Goal: Communication & Community: Answer question/provide support

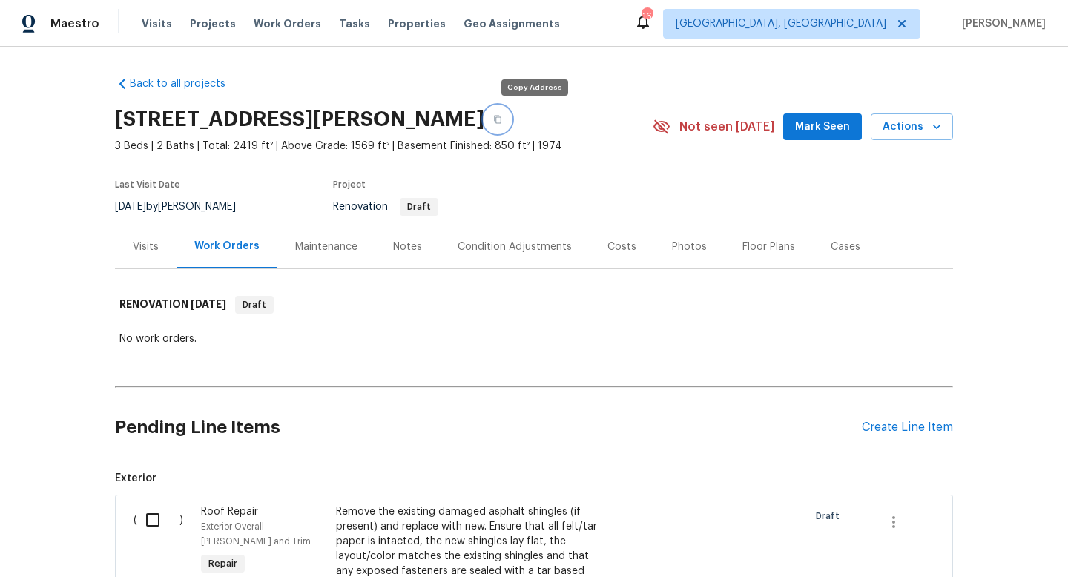
click at [502, 115] on icon "button" at bounding box center [497, 119] width 9 height 9
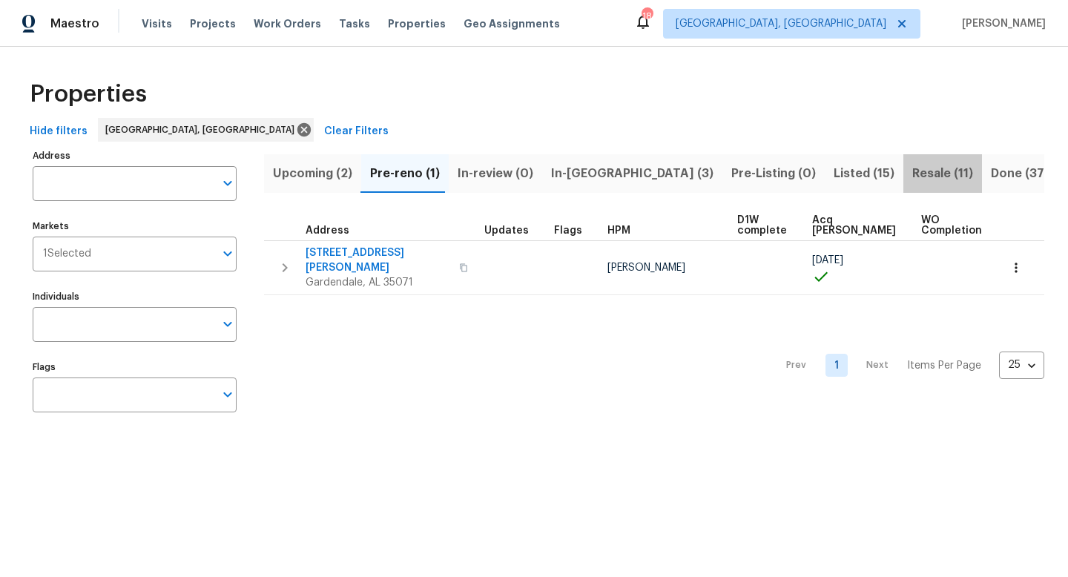
click at [913, 172] on span "Resale (11)" at bounding box center [943, 173] width 61 height 21
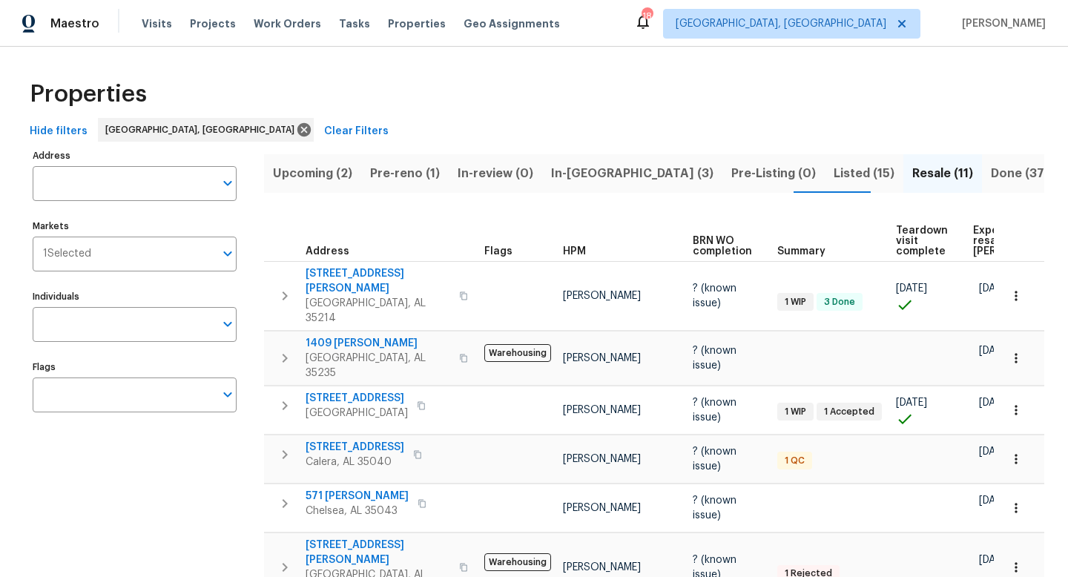
click at [834, 168] on span "Listed (15)" at bounding box center [864, 173] width 61 height 21
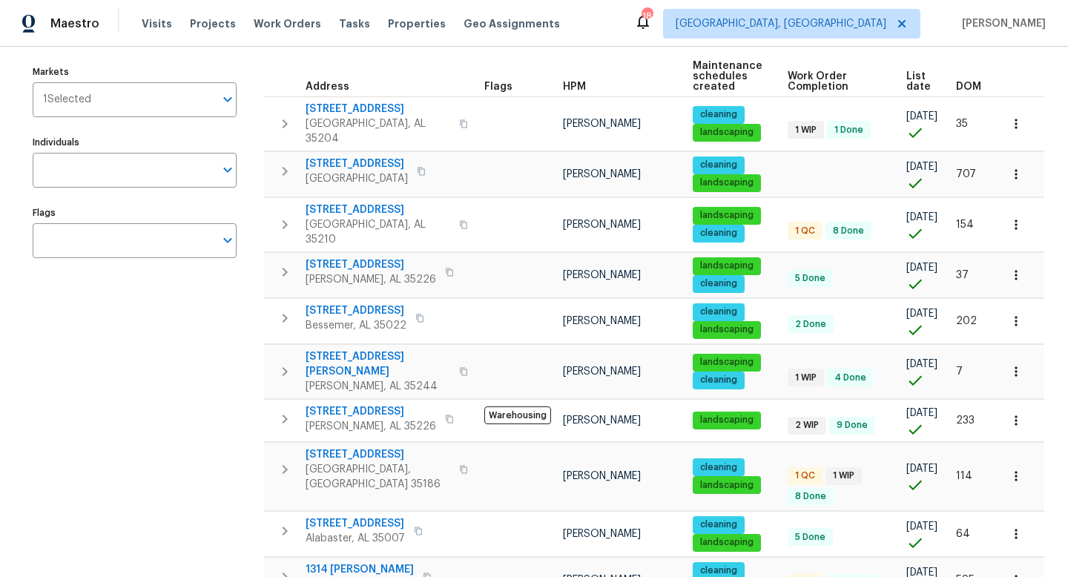
scroll to position [157, 0]
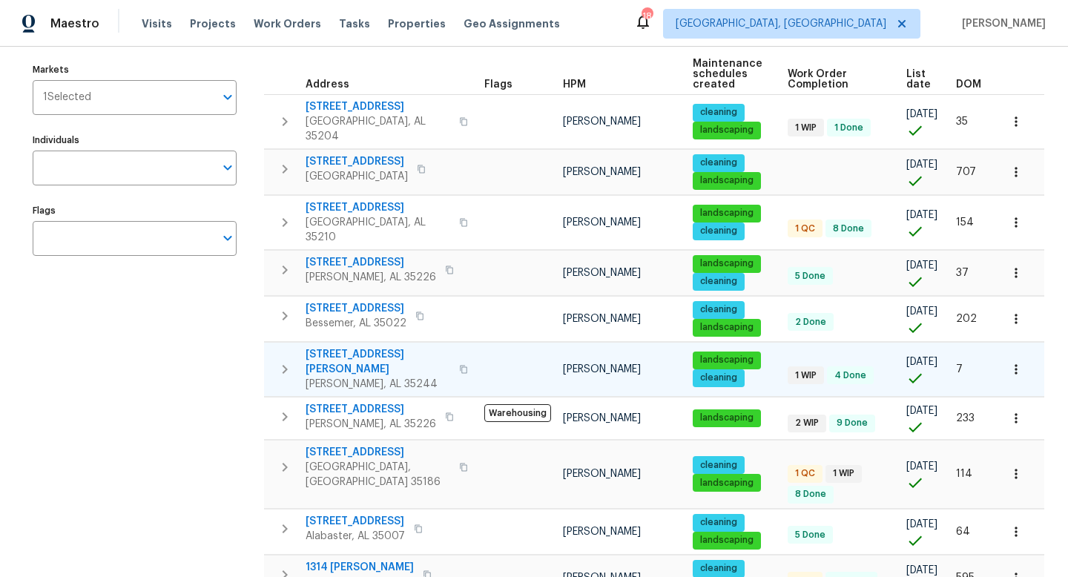
click at [349, 347] on span "413 Russet Hill Rd" at bounding box center [378, 362] width 145 height 30
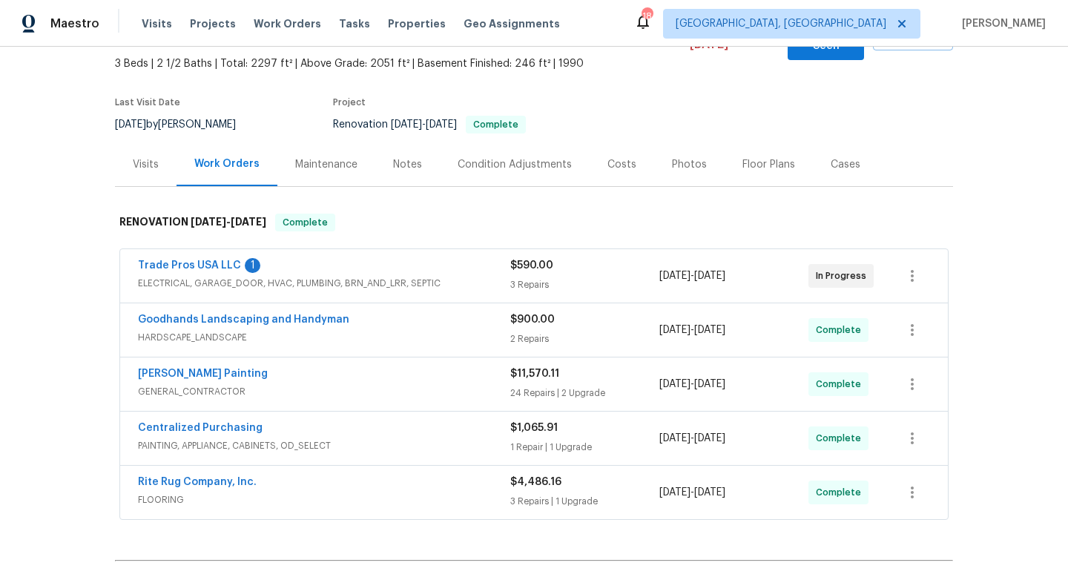
scroll to position [102, 0]
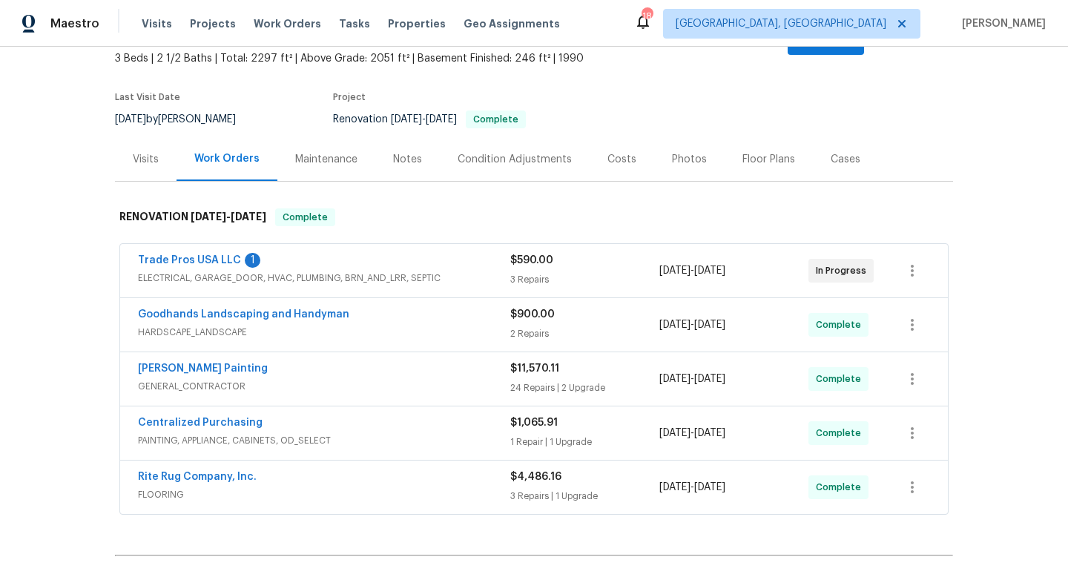
click at [697, 152] on div "Photos" at bounding box center [689, 159] width 35 height 15
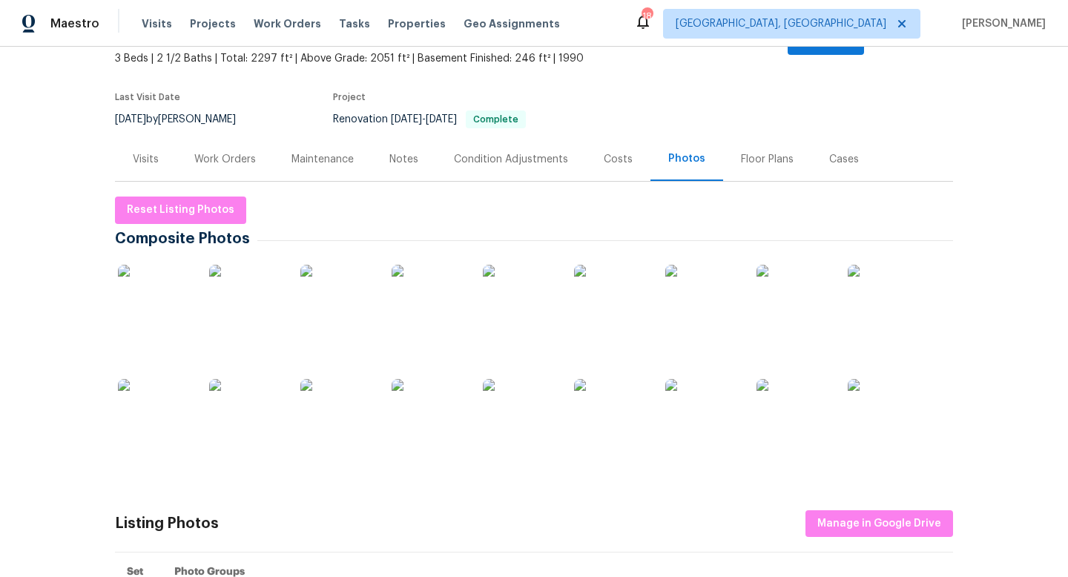
click at [167, 282] on img at bounding box center [155, 302] width 74 height 74
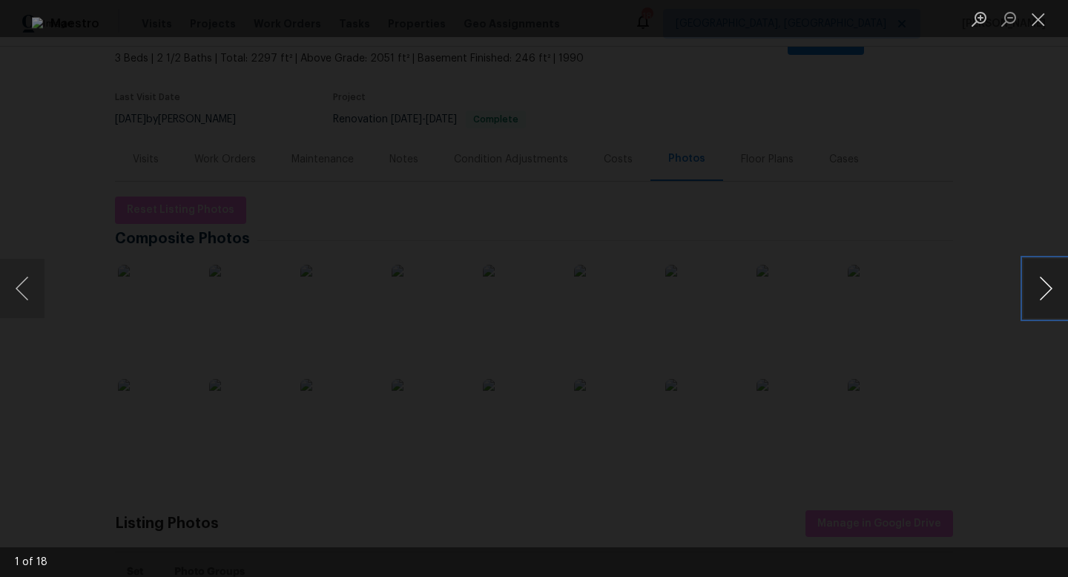
click at [1037, 292] on button "Next image" at bounding box center [1046, 288] width 45 height 59
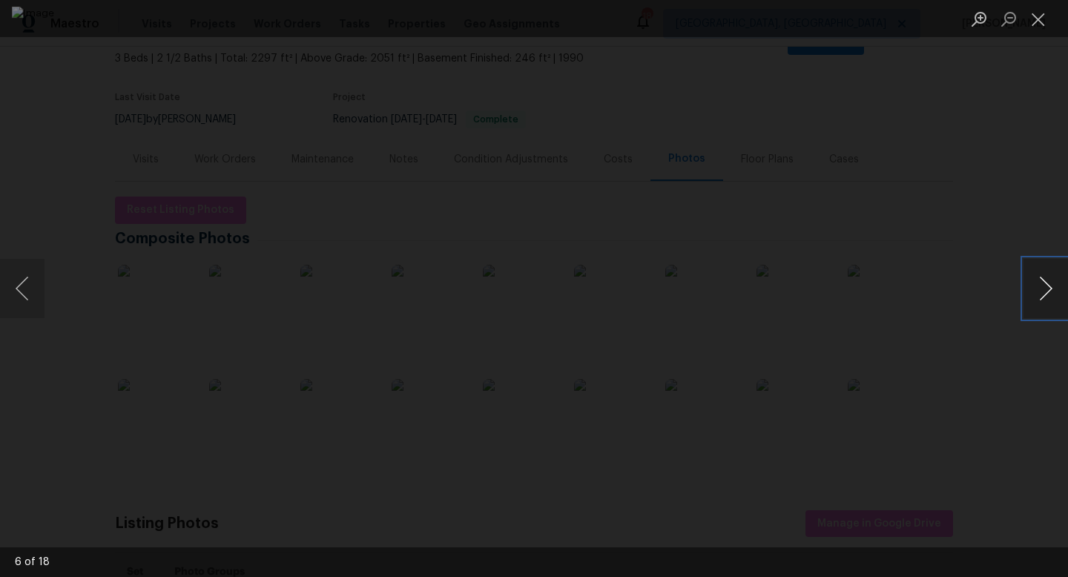
click at [1037, 292] on button "Next image" at bounding box center [1046, 288] width 45 height 59
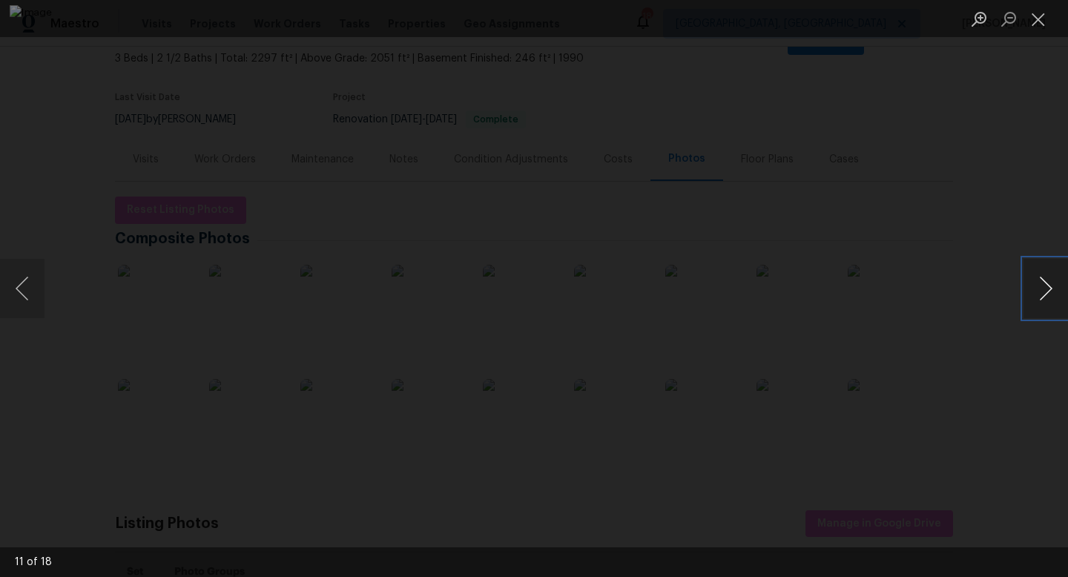
click at [1037, 292] on button "Next image" at bounding box center [1046, 288] width 45 height 59
click at [1040, 286] on button "Next image" at bounding box center [1046, 288] width 45 height 59
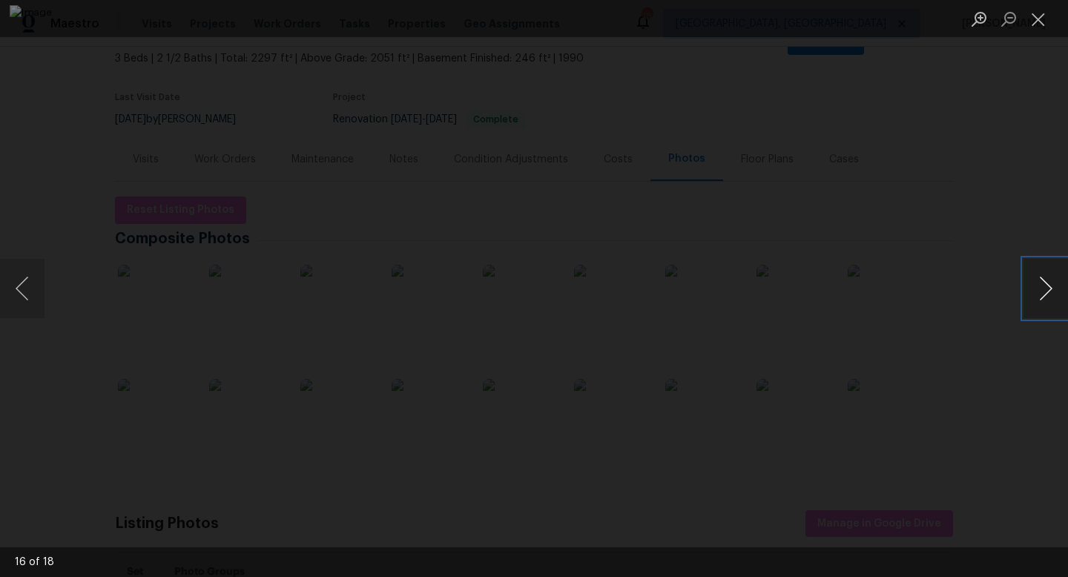
click at [1040, 286] on button "Next image" at bounding box center [1046, 288] width 45 height 59
click at [1043, 27] on button "Close lightbox" at bounding box center [1039, 19] width 30 height 26
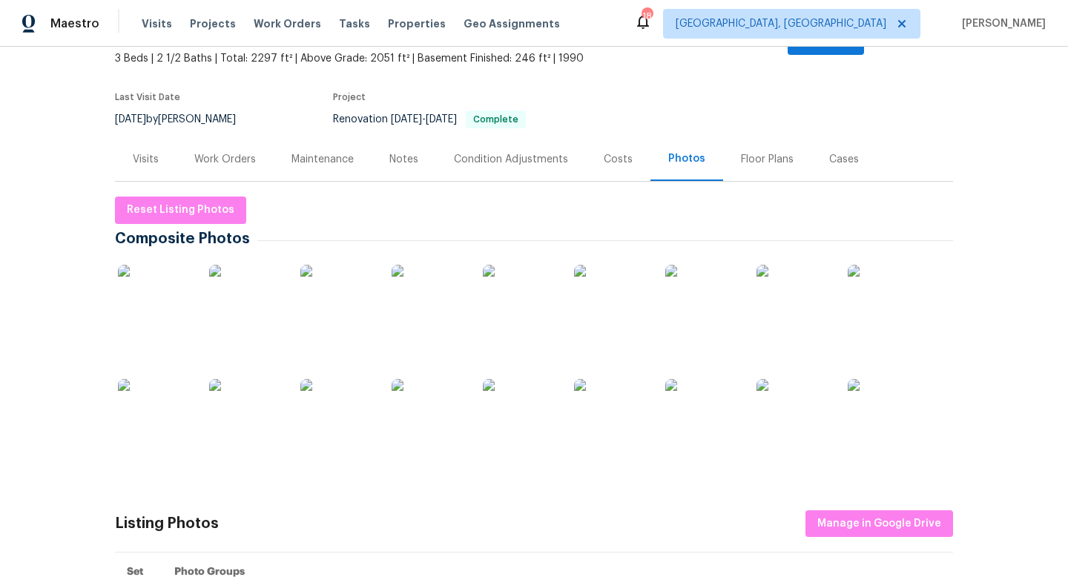
click at [224, 152] on div "Work Orders" at bounding box center [225, 159] width 62 height 15
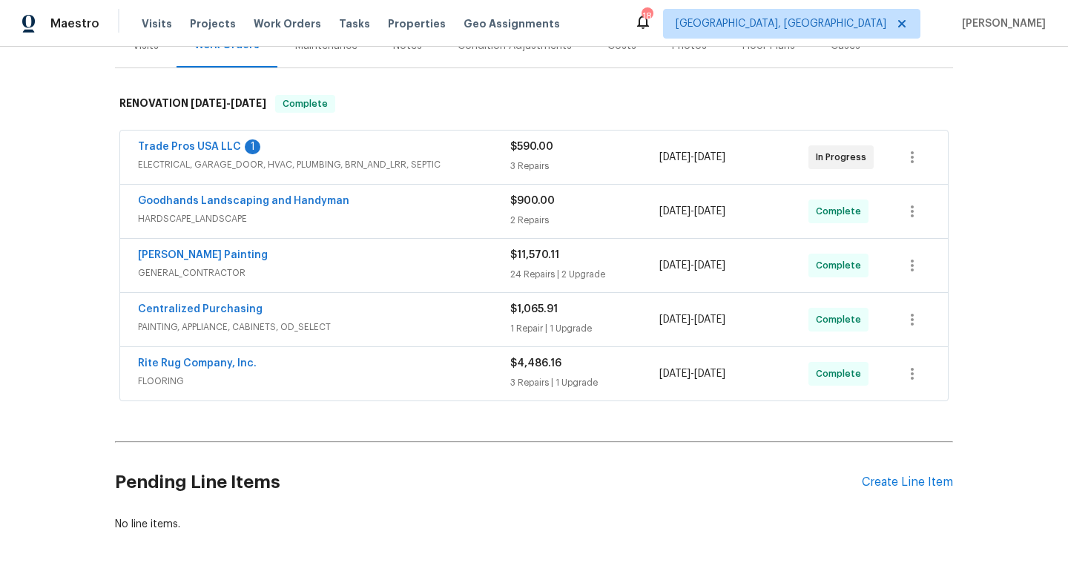
scroll to position [220, 0]
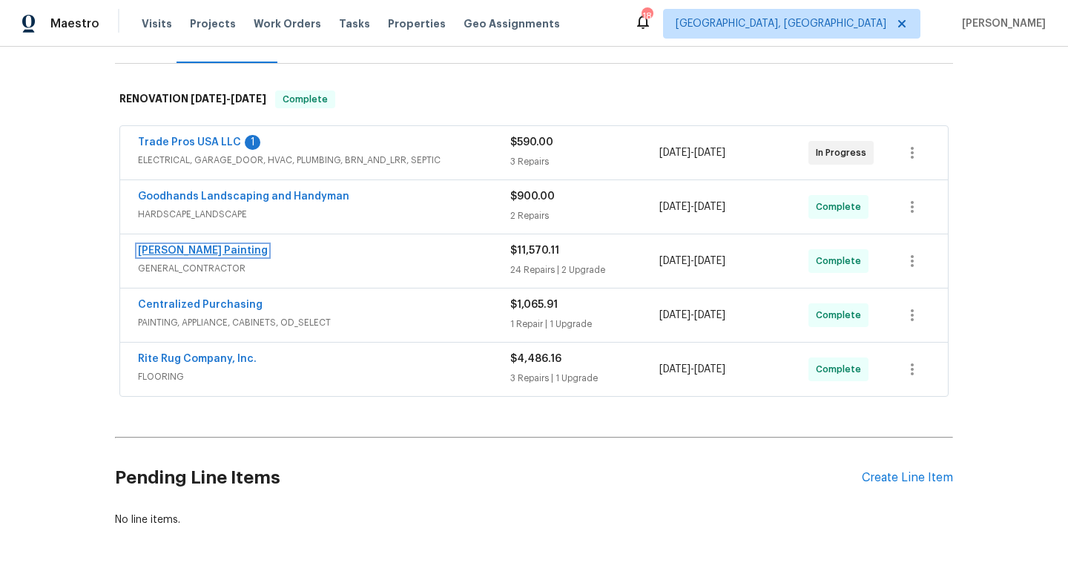
click at [160, 246] on link "Perez Painting" at bounding box center [203, 251] width 130 height 10
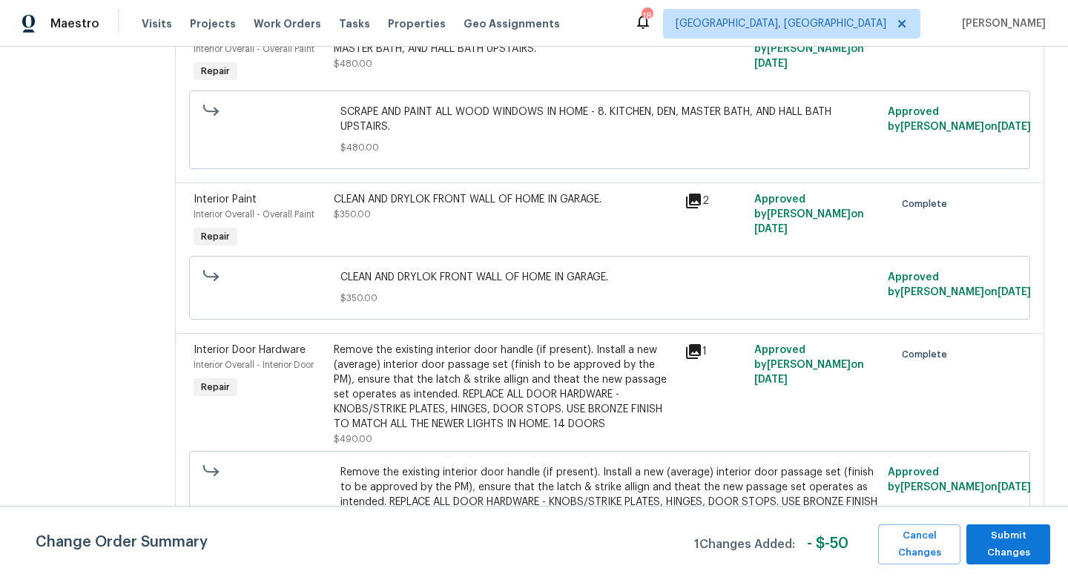
scroll to position [668, 0]
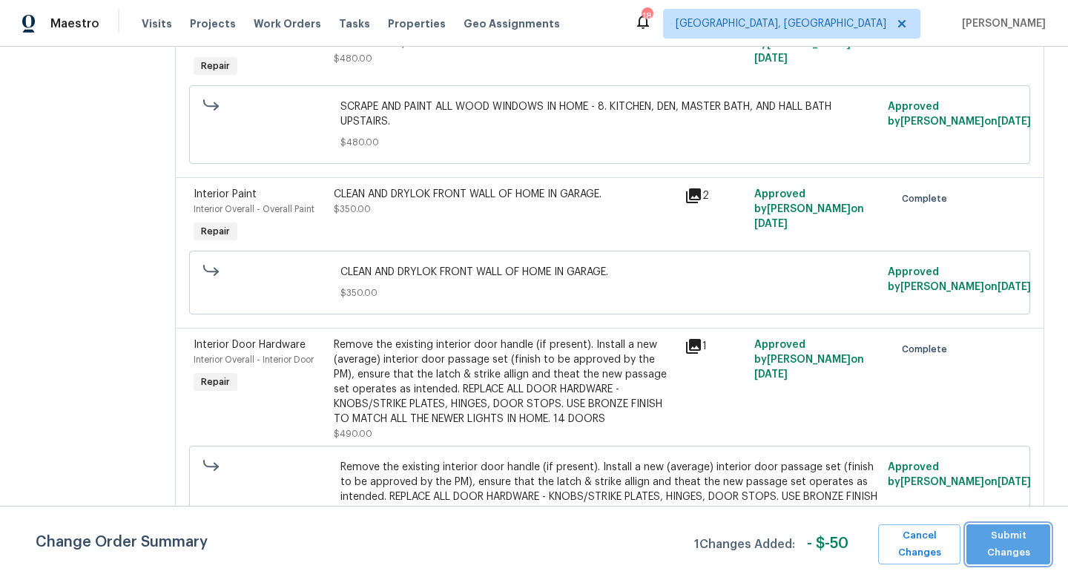
click at [1007, 544] on span "Submit Changes" at bounding box center [1008, 544] width 69 height 34
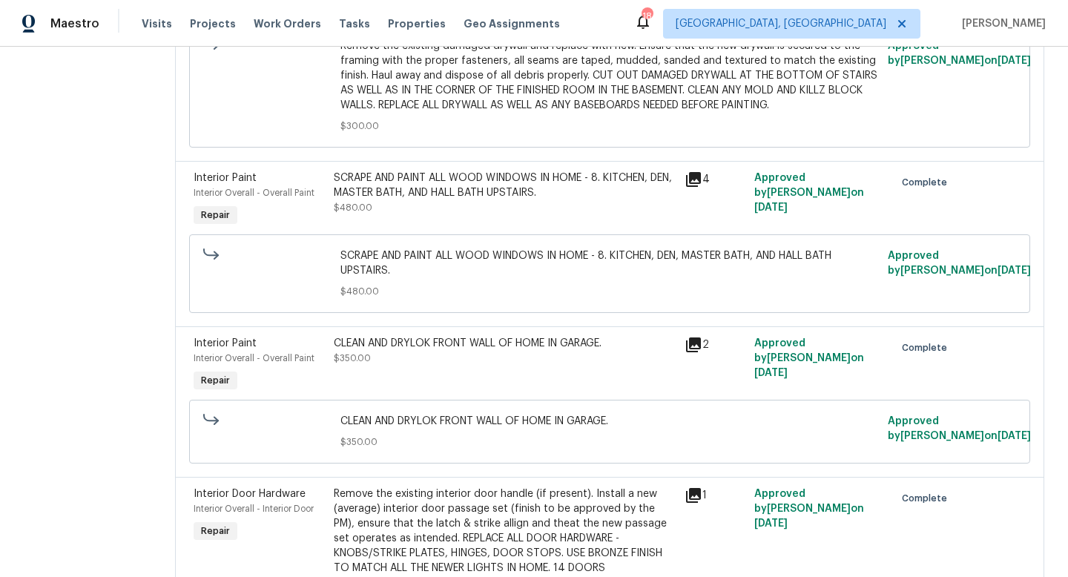
scroll to position [0, 0]
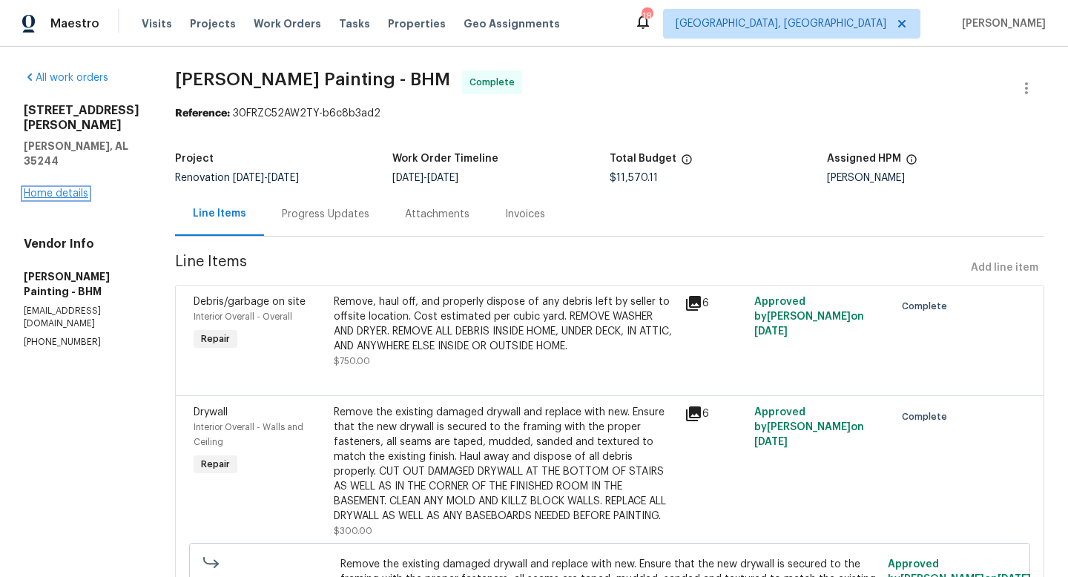
click at [42, 188] on link "Home details" at bounding box center [56, 193] width 65 height 10
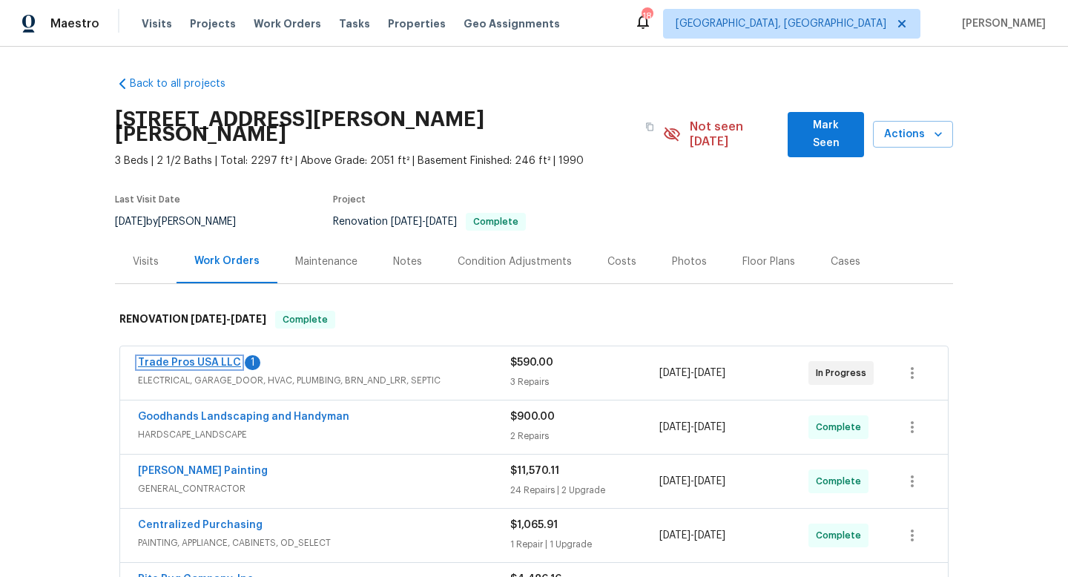
click at [198, 358] on link "Trade Pros USA LLC" at bounding box center [189, 363] width 103 height 10
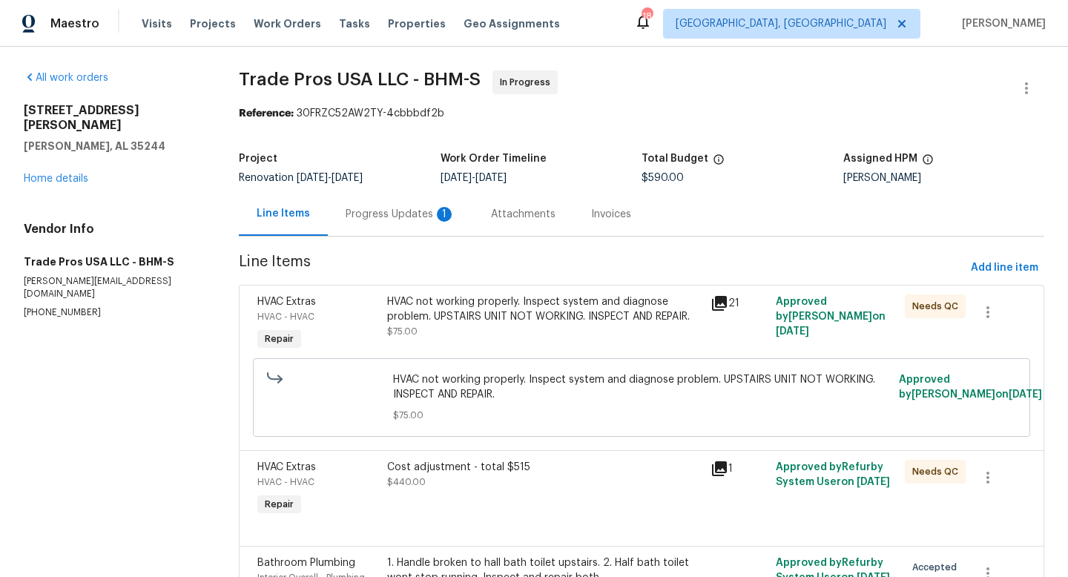
click at [410, 209] on div "Progress Updates 1" at bounding box center [401, 214] width 110 height 15
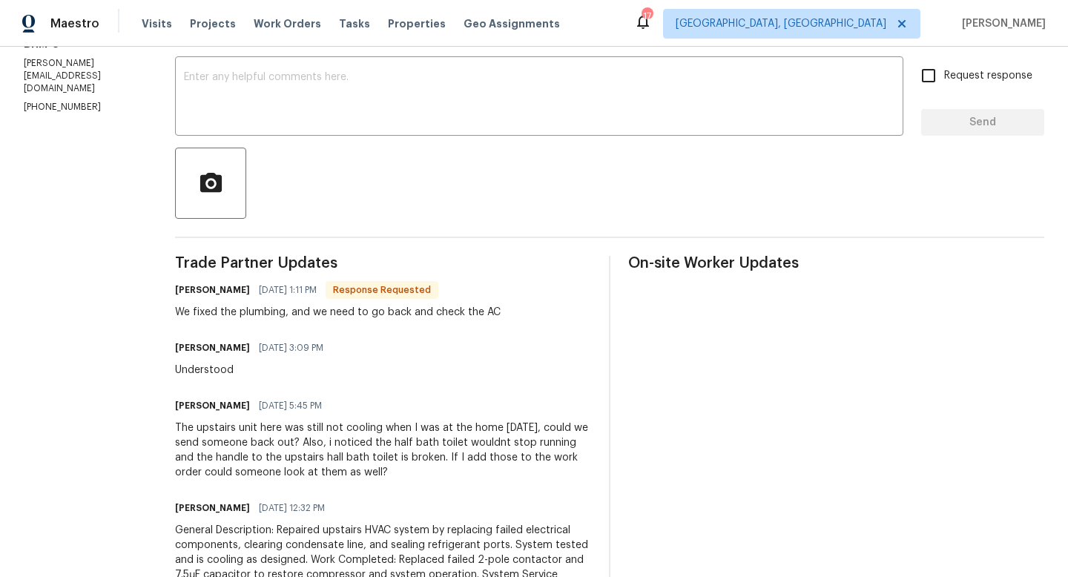
scroll to position [235, 0]
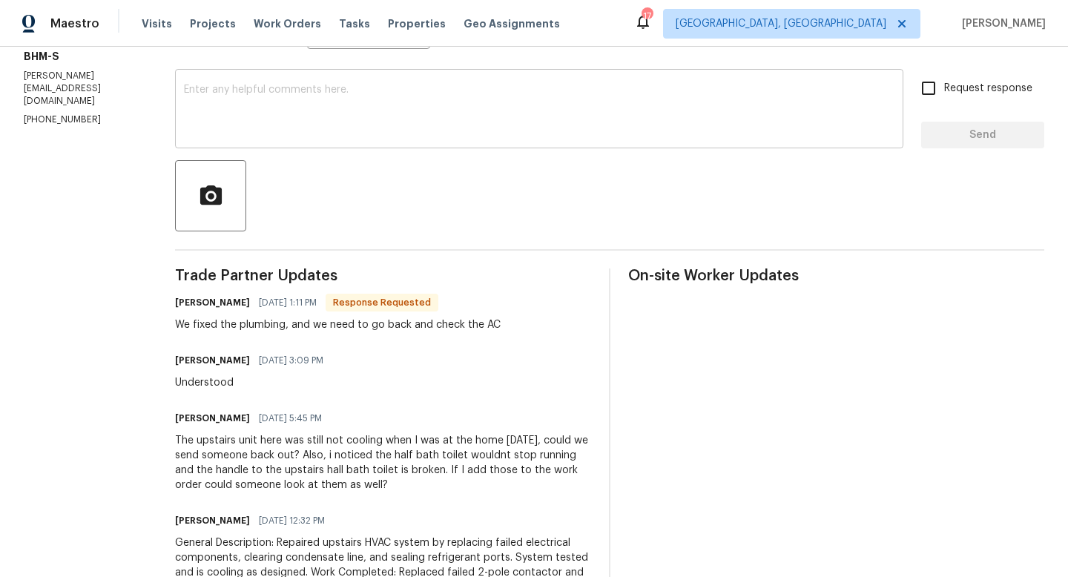
click at [301, 128] on textarea at bounding box center [539, 111] width 711 height 52
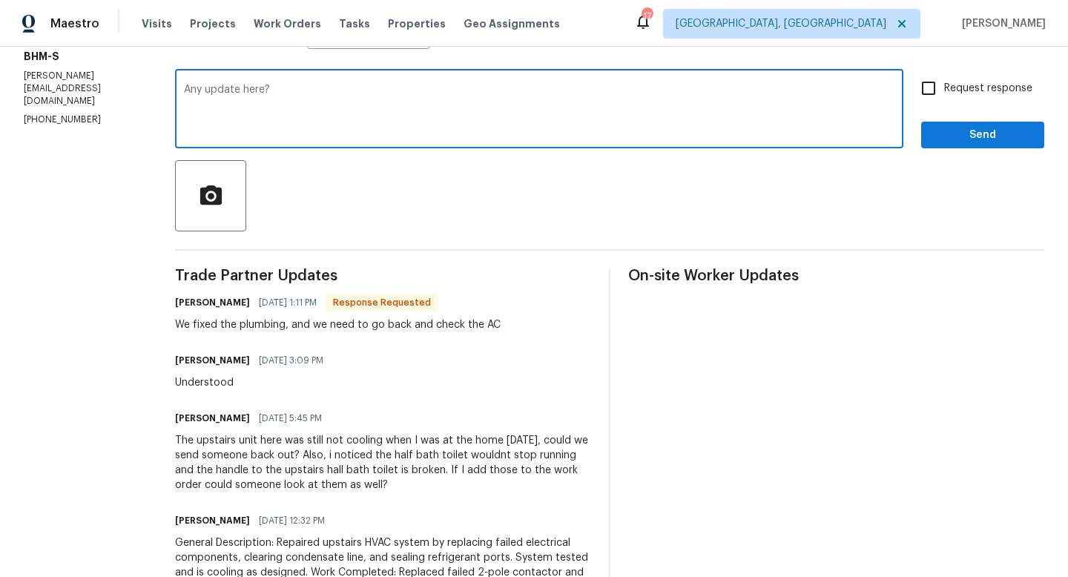
type textarea "Any update here?"
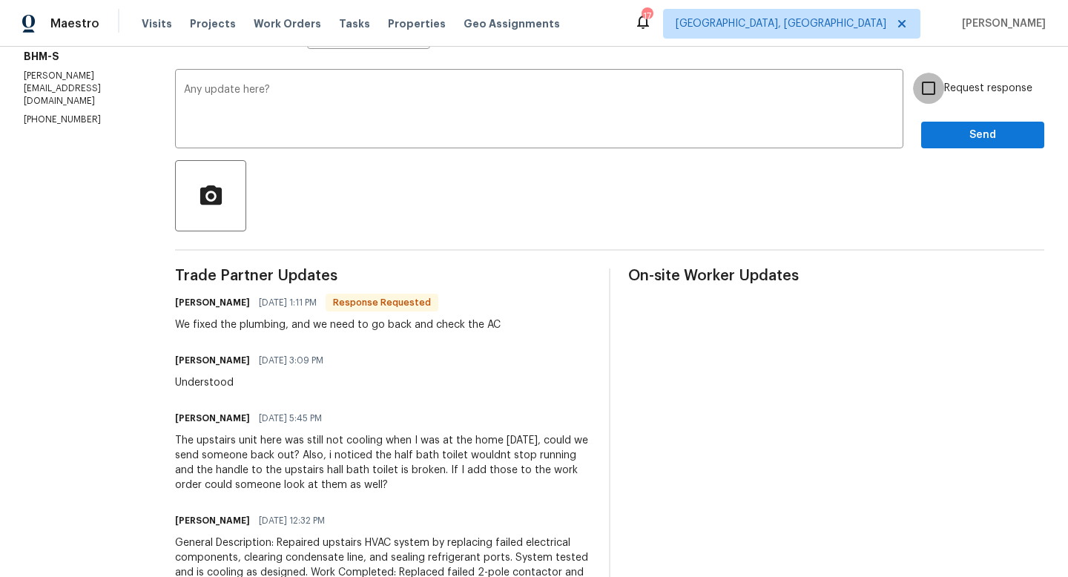
click at [941, 83] on input "Request response" at bounding box center [928, 88] width 31 height 31
checkbox input "true"
click at [951, 130] on span "Send" at bounding box center [982, 135] width 99 height 19
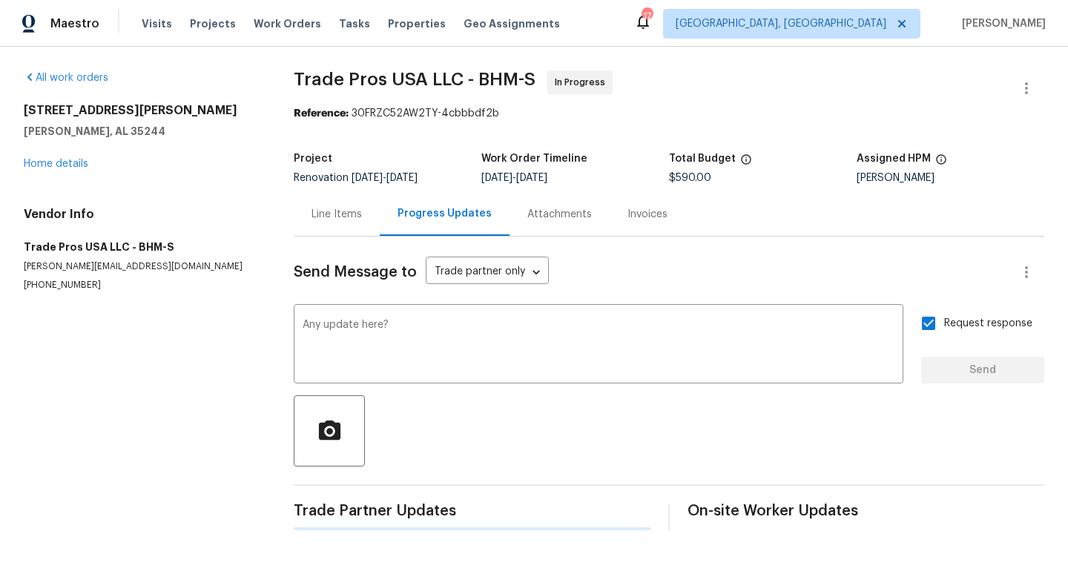
scroll to position [0, 0]
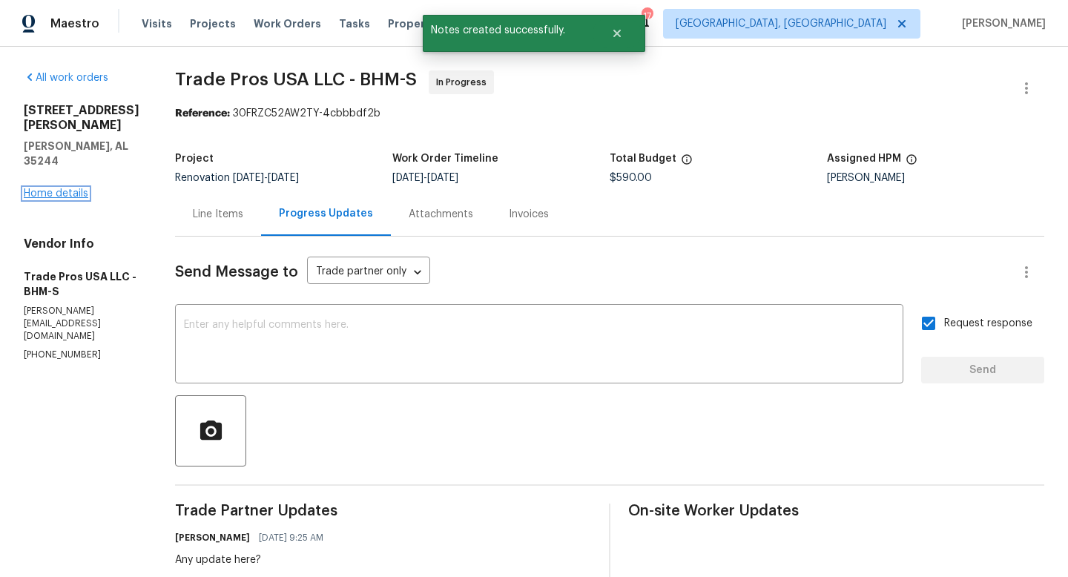
click at [52, 188] on link "Home details" at bounding box center [56, 193] width 65 height 10
